Goal: Navigation & Orientation: Find specific page/section

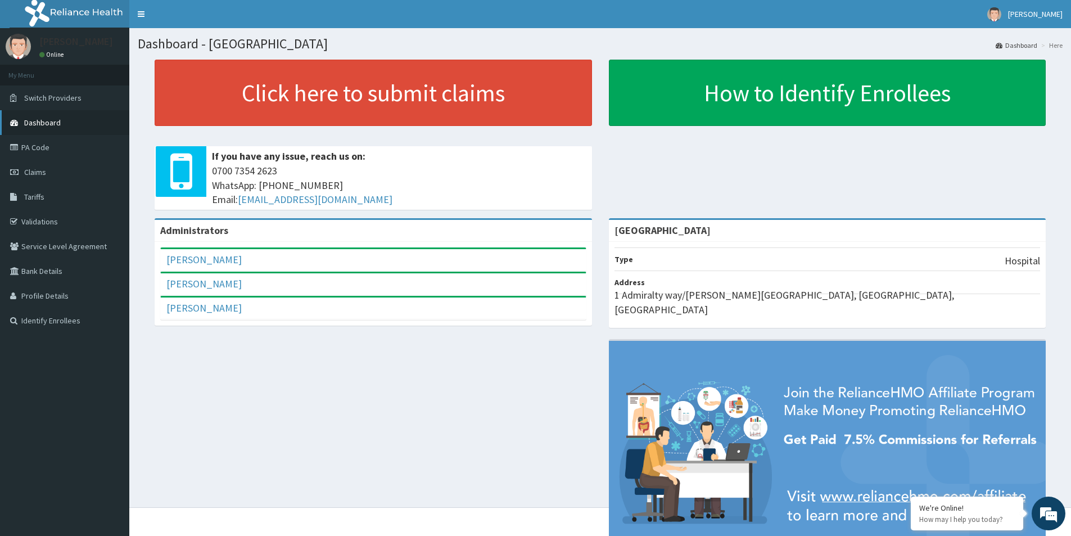
click at [40, 124] on span "Dashboard" at bounding box center [42, 123] width 37 height 10
click at [52, 126] on span "Dashboard" at bounding box center [42, 123] width 37 height 10
click at [30, 224] on link "Validations" at bounding box center [64, 221] width 129 height 25
